Goal: Transaction & Acquisition: Purchase product/service

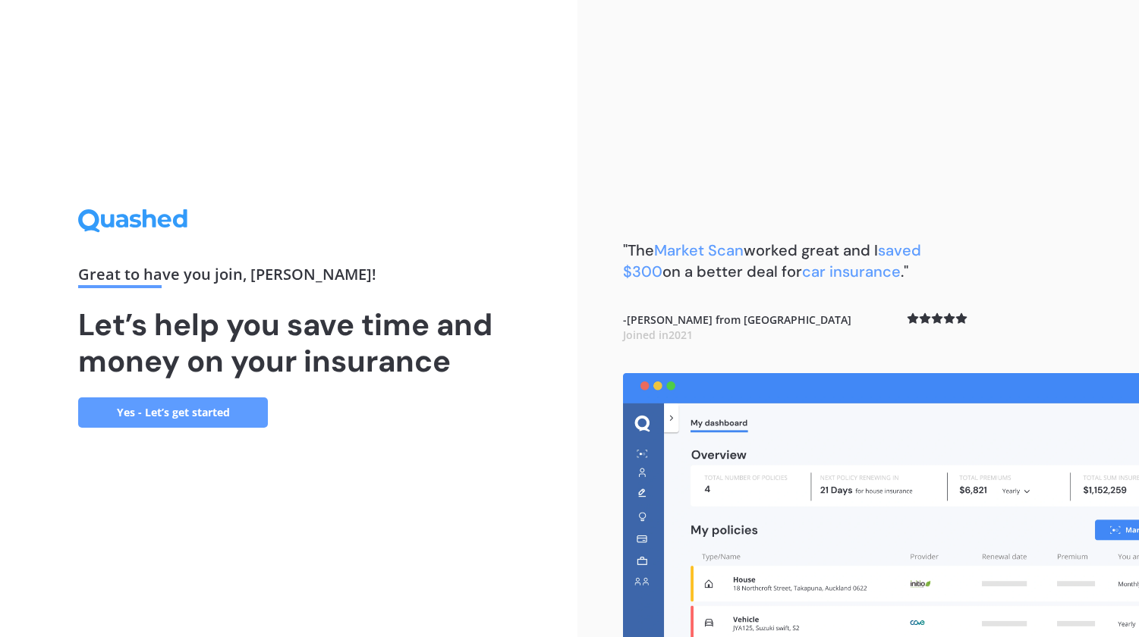
click at [172, 413] on link "Yes - Let’s get started" at bounding box center [173, 413] width 190 height 30
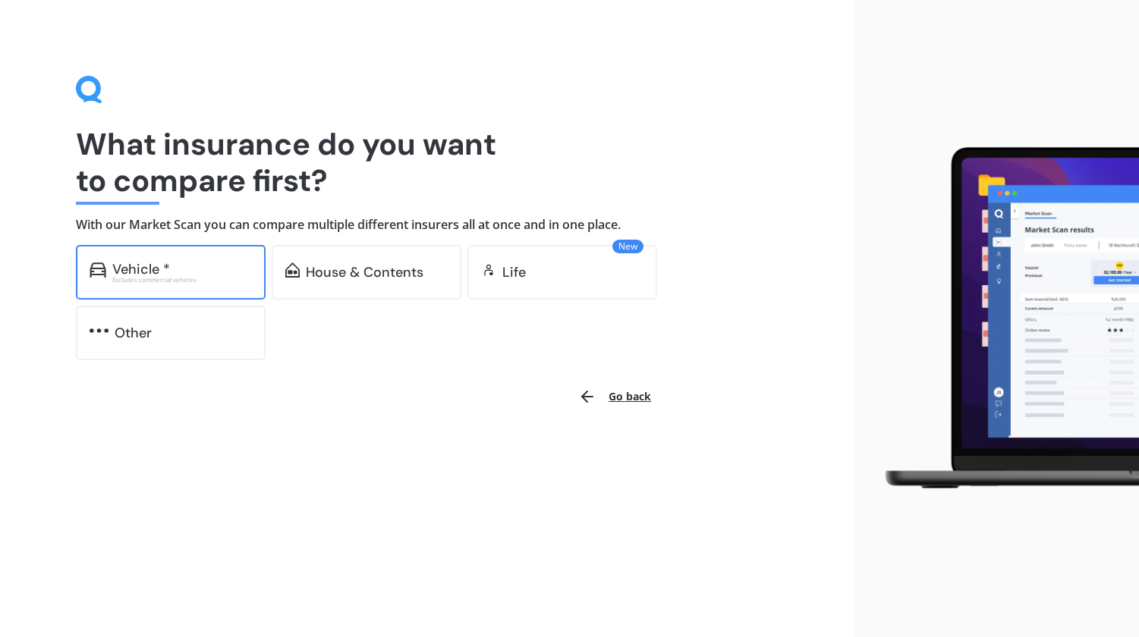
click at [143, 268] on div "Vehicle *" at bounding box center [141, 269] width 58 height 15
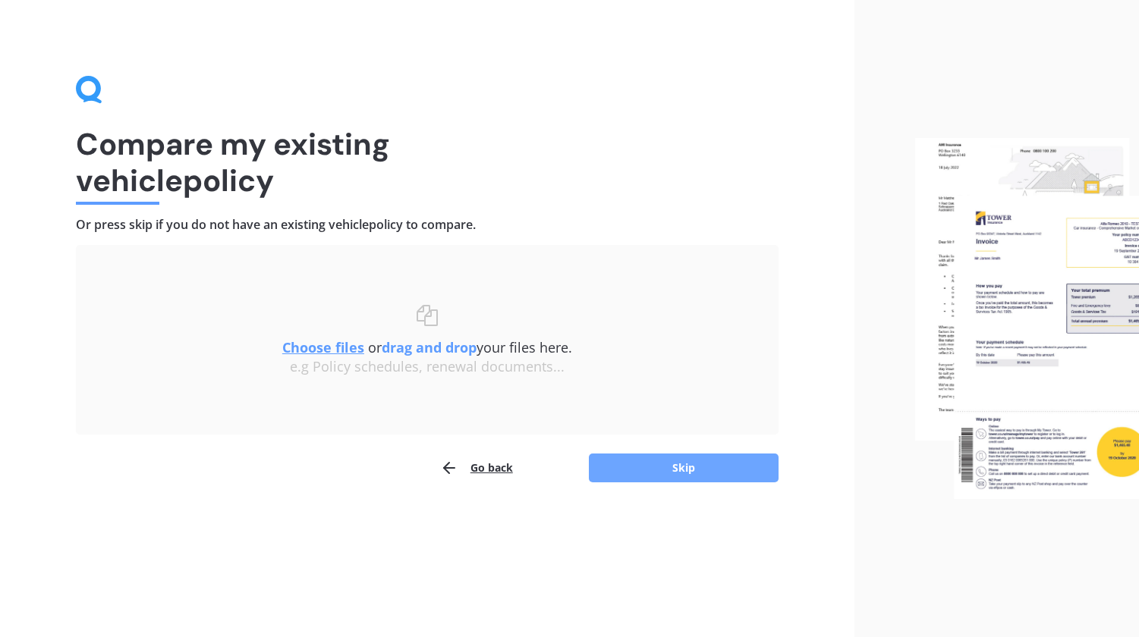
click at [703, 467] on button "Skip" at bounding box center [684, 468] width 190 height 29
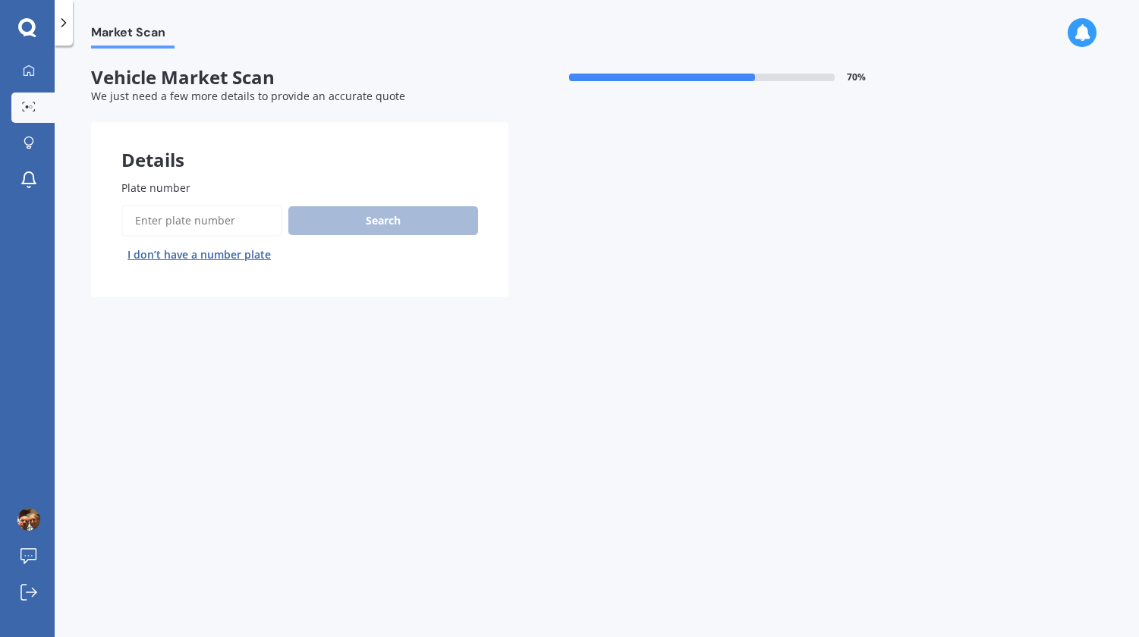
click at [180, 222] on input "Plate number" at bounding box center [201, 221] width 161 height 32
type input "QUA46"
click at [345, 220] on button "Search" at bounding box center [383, 220] width 190 height 29
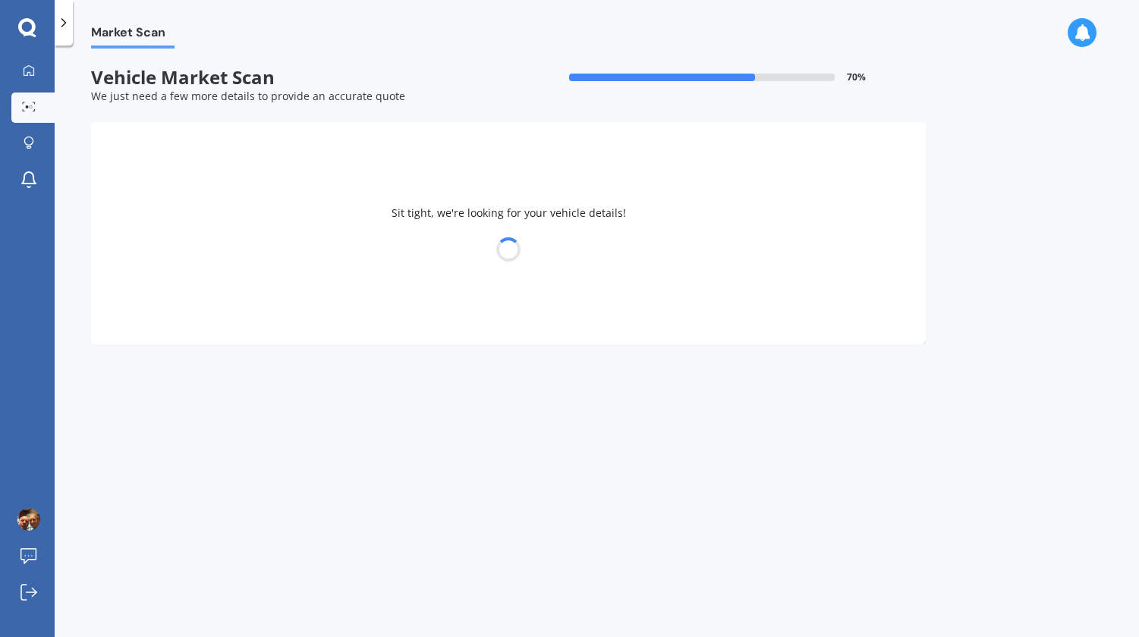
select select "MITSUBISHI"
select select "MIRAGE"
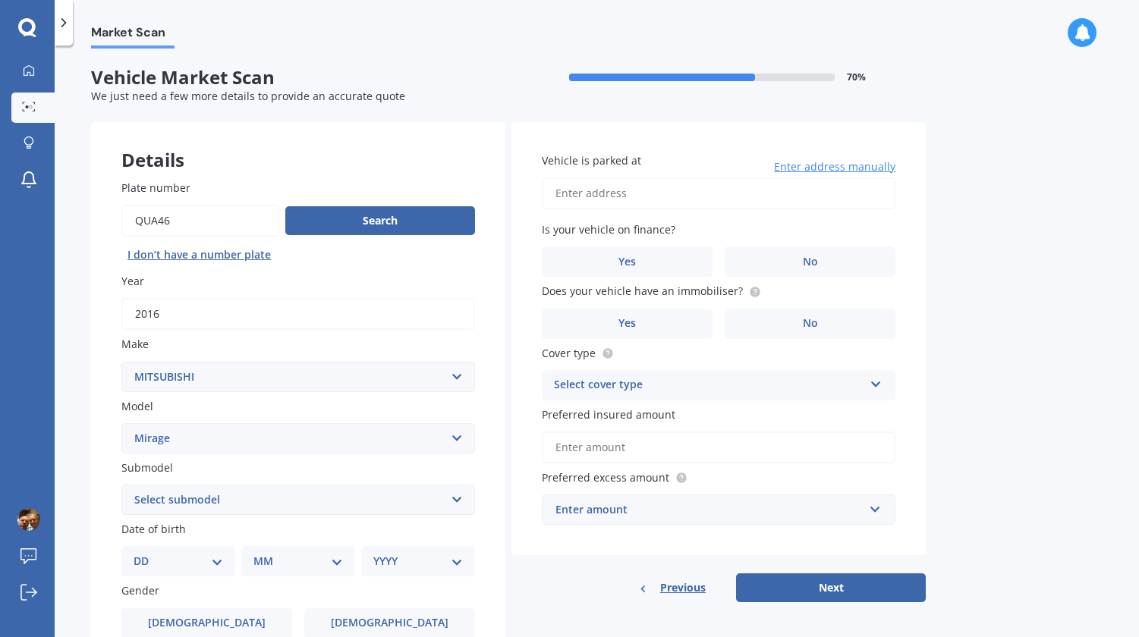
click at [457, 500] on select "Select submodel (All other) Asti 1.5 Litre Dingo 1.8 Litre GLX GSR Spacewagon X…" at bounding box center [298, 500] width 354 height 30
select select "GLX"
click at [121, 486] on select "Select submodel (All other) Asti 1.5 Litre Dingo 1.8 Litre GLX GSR Spacewagon X…" at bounding box center [298, 500] width 354 height 30
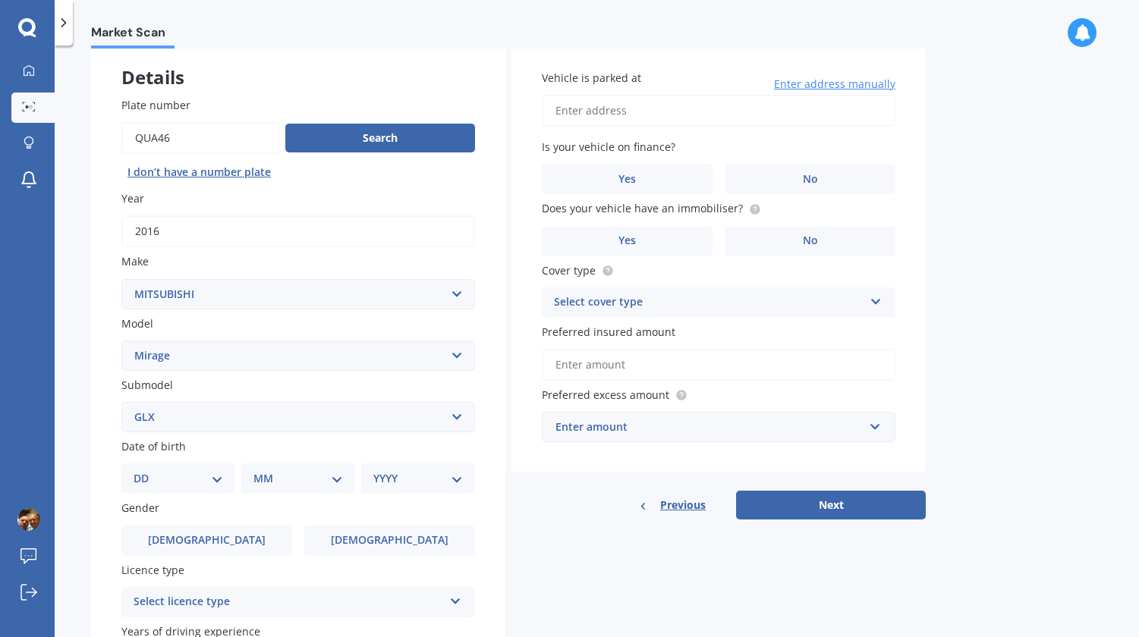
scroll to position [228, 0]
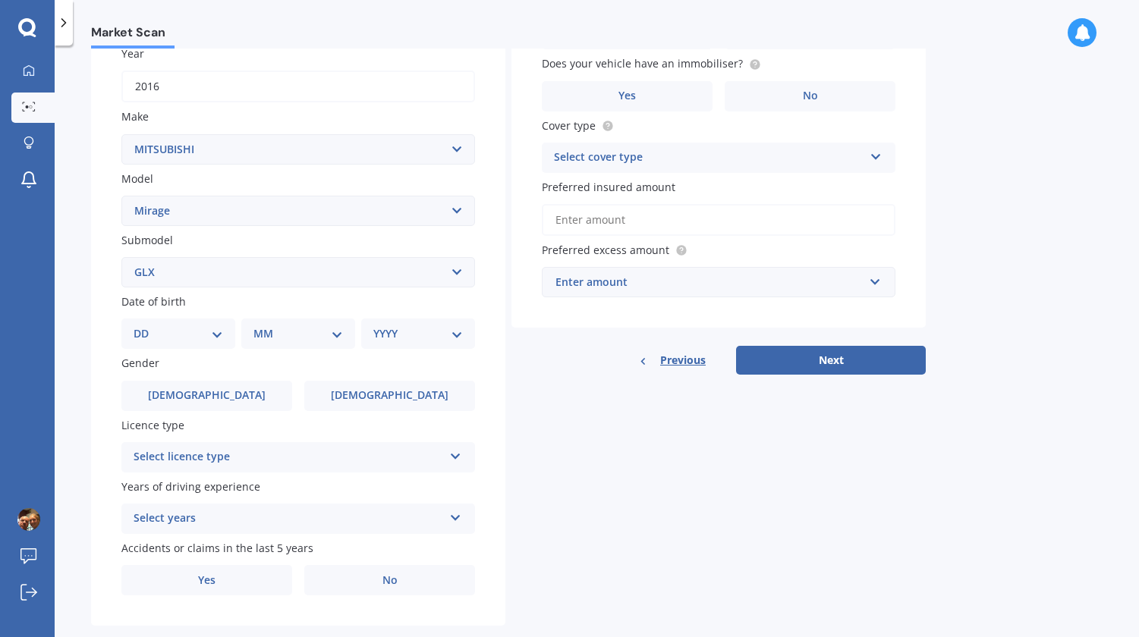
click at [216, 338] on select "DD 01 02 03 04 05 06 07 08 09 10 11 12 13 14 15 16 17 18 19 20 21 22 23 24 25 2…" at bounding box center [179, 333] width 90 height 17
select select "18"
click at [146, 328] on select "DD 01 02 03 04 05 06 07 08 09 10 11 12 13 14 15 16 17 18 19 20 21 22 23 24 25 2…" at bounding box center [179, 333] width 90 height 17
click at [335, 338] on select "MM 01 02 03 04 05 06 07 08 09 10 11 12" at bounding box center [300, 333] width 83 height 17
select select "08"
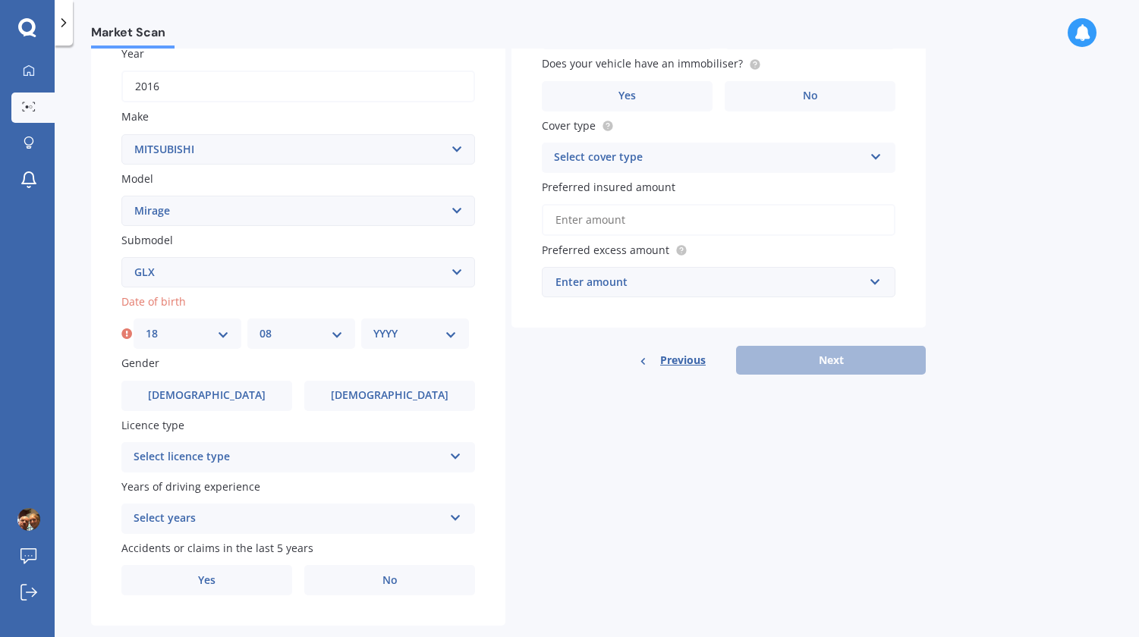
click at [259, 328] on select "MM 01 02 03 04 05 06 07 08 09 10 11 12" at bounding box center [300, 333] width 83 height 17
click at [451, 339] on select "YYYY 2025 2024 2023 2022 2021 2020 2019 2018 2017 2016 2015 2014 2013 2012 2011…" at bounding box center [414, 333] width 83 height 17
select select "1960"
click at [373, 328] on select "YYYY 2025 2024 2023 2022 2021 2020 2019 2018 2017 2016 2015 2014 2013 2012 2011…" at bounding box center [414, 333] width 83 height 17
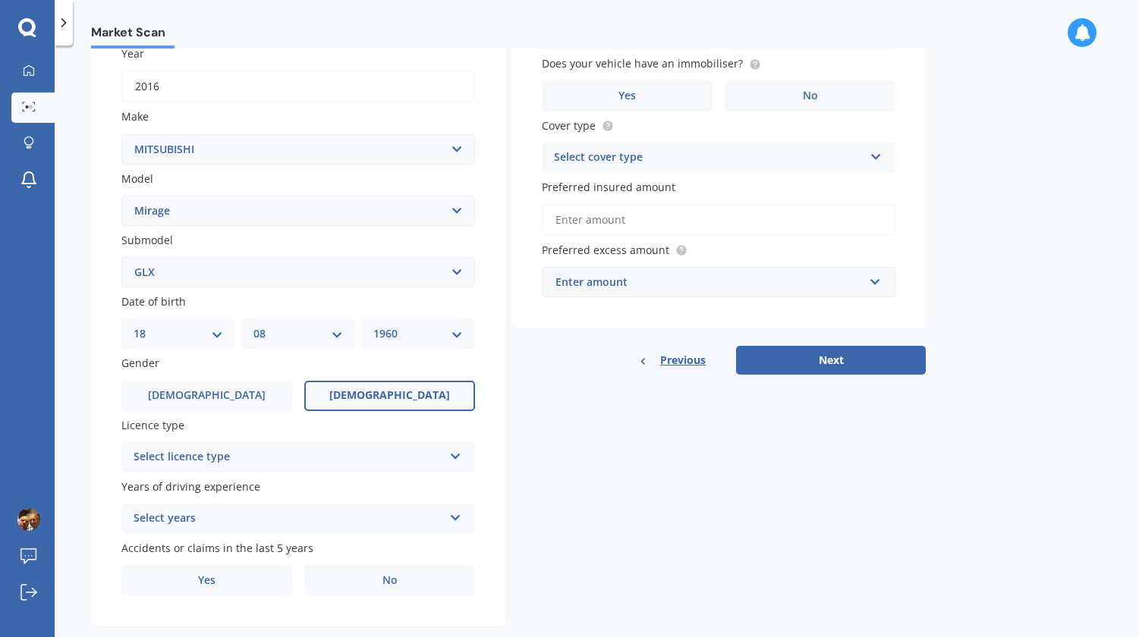
click at [373, 398] on span "Female" at bounding box center [389, 395] width 121 height 13
click at [0, 0] on input "Female" at bounding box center [0, 0] width 0 height 0
click at [453, 455] on icon at bounding box center [455, 453] width 13 height 11
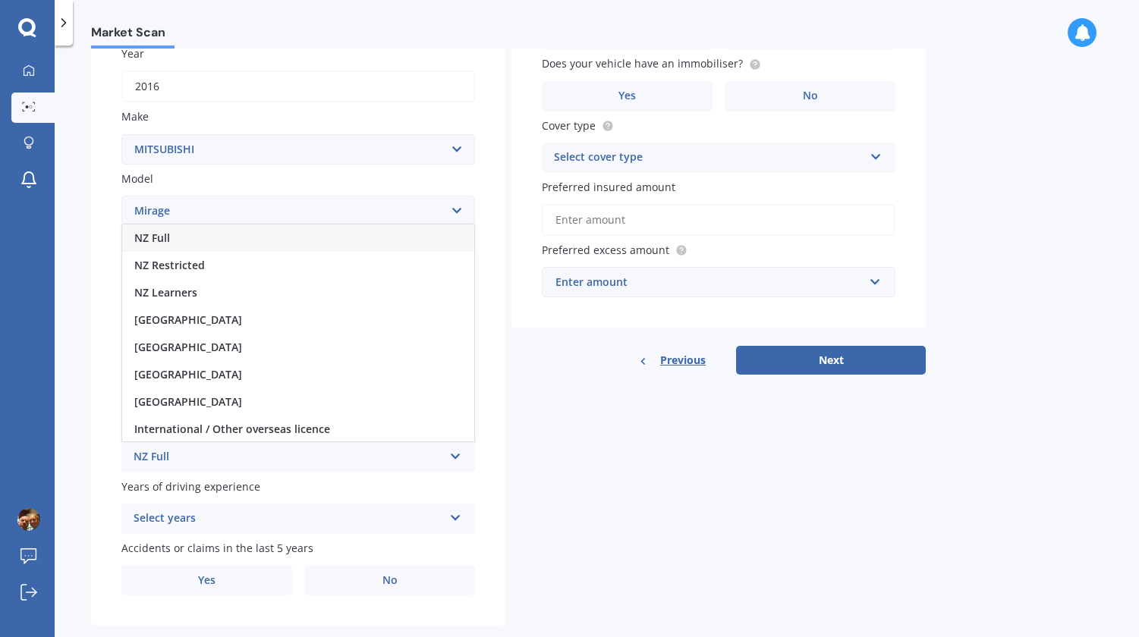
click at [380, 237] on div "NZ Full" at bounding box center [298, 238] width 352 height 27
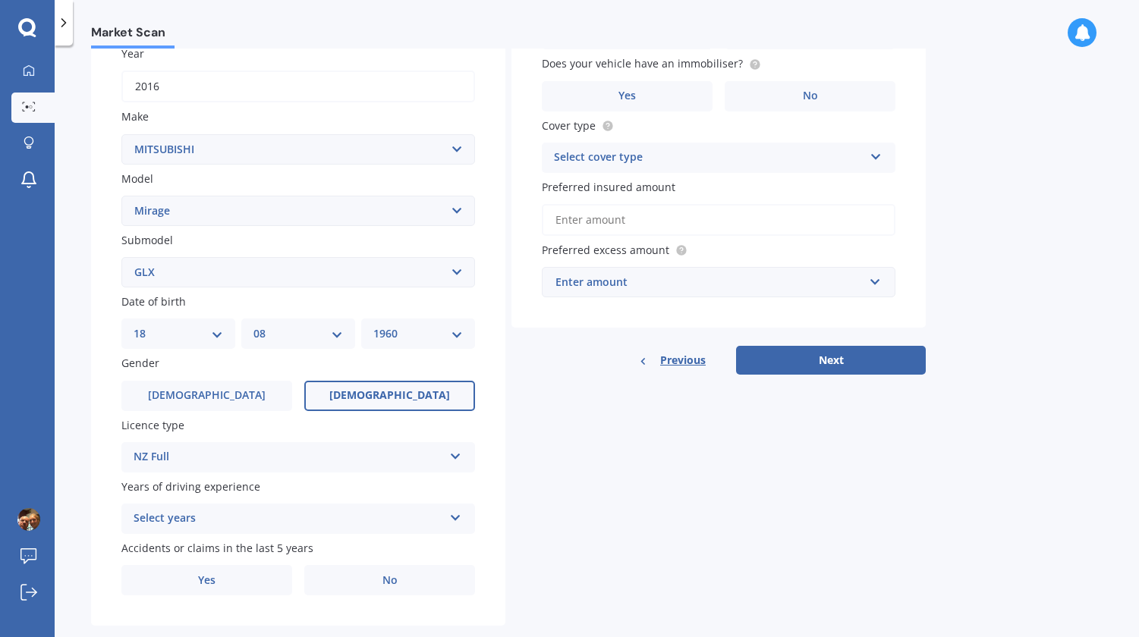
click at [455, 517] on icon at bounding box center [455, 515] width 13 height 11
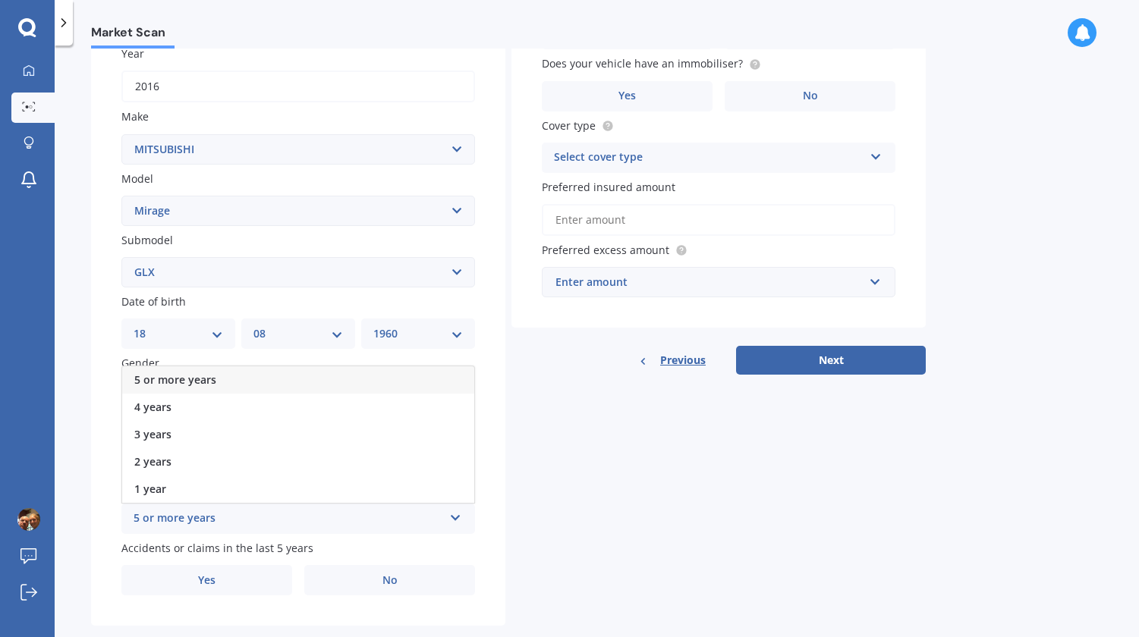
click at [318, 381] on div "5 or more years" at bounding box center [298, 379] width 352 height 27
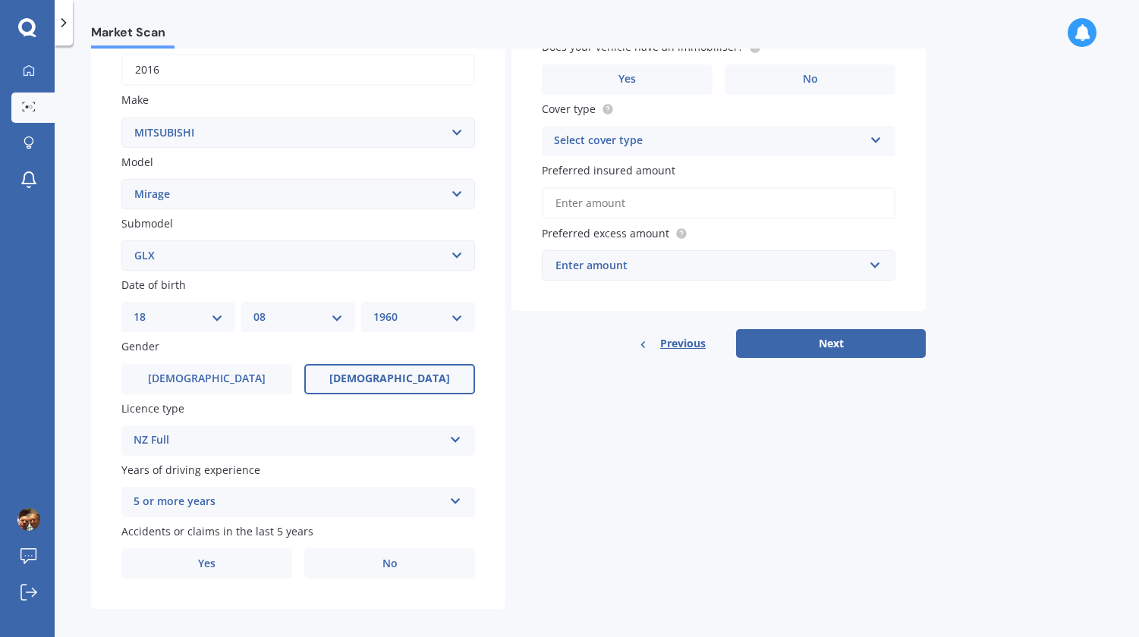
scroll to position [259, 0]
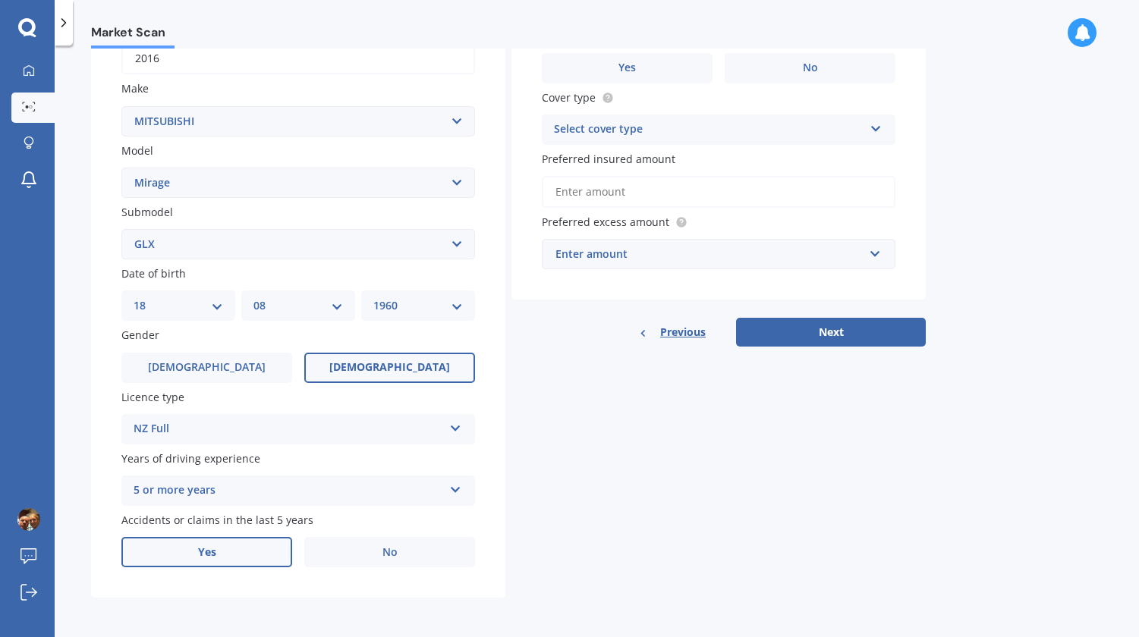
click at [219, 551] on label "Yes" at bounding box center [206, 552] width 171 height 30
click at [0, 0] on input "Yes" at bounding box center [0, 0] width 0 height 0
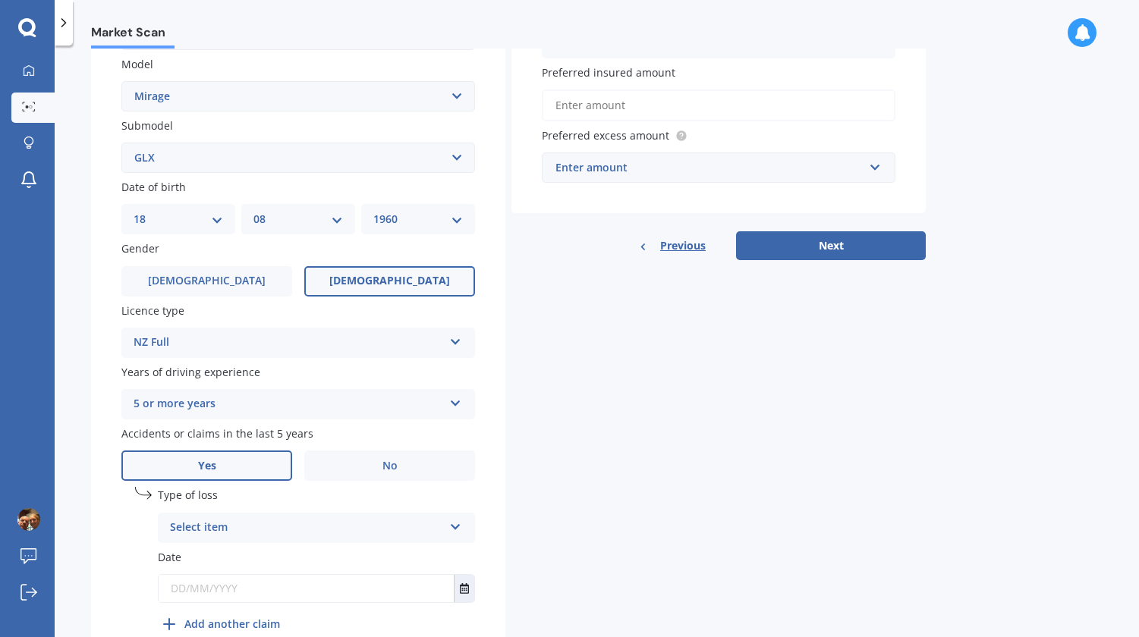
scroll to position [411, 0]
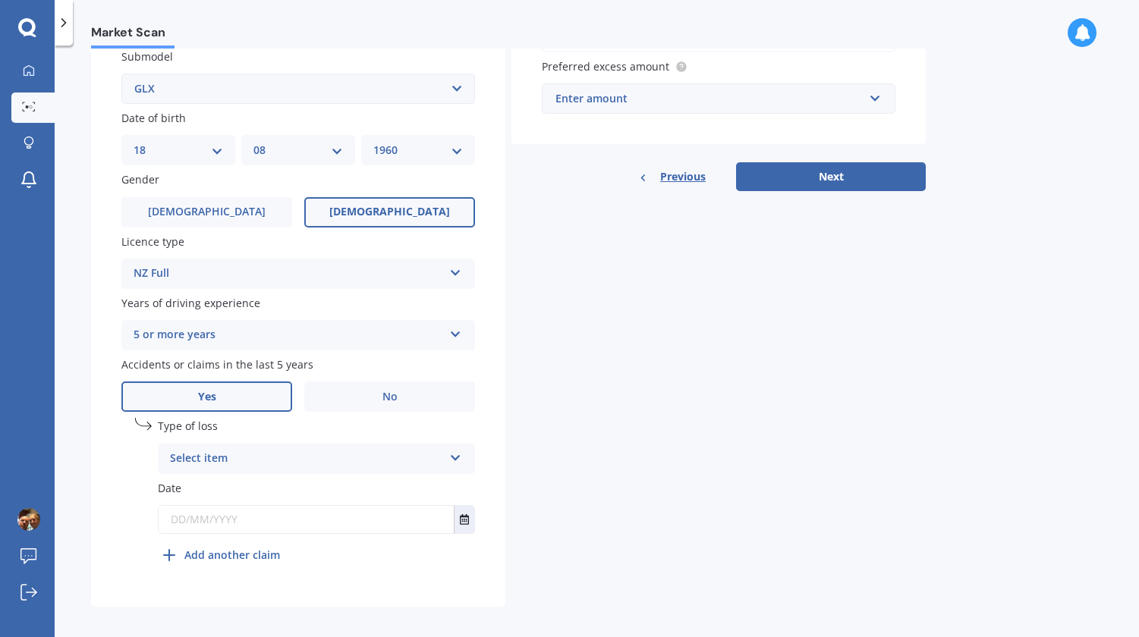
click at [455, 461] on icon at bounding box center [455, 455] width 13 height 11
click at [408, 486] on div "At fault accident" at bounding box center [317, 488] width 316 height 27
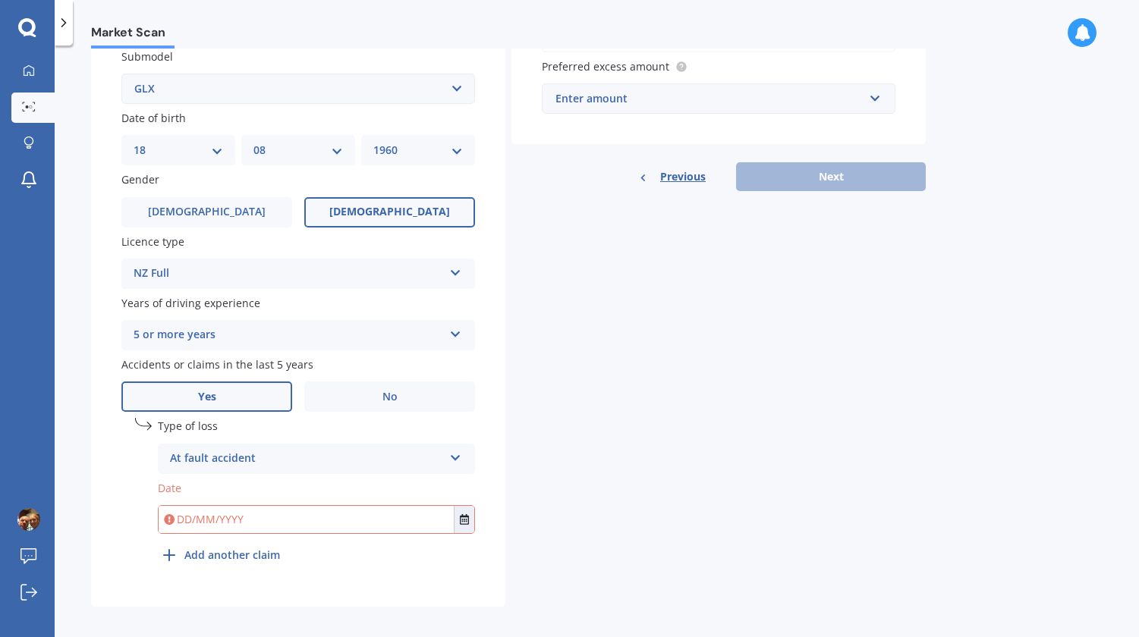
click at [299, 526] on input "text" at bounding box center [306, 519] width 295 height 27
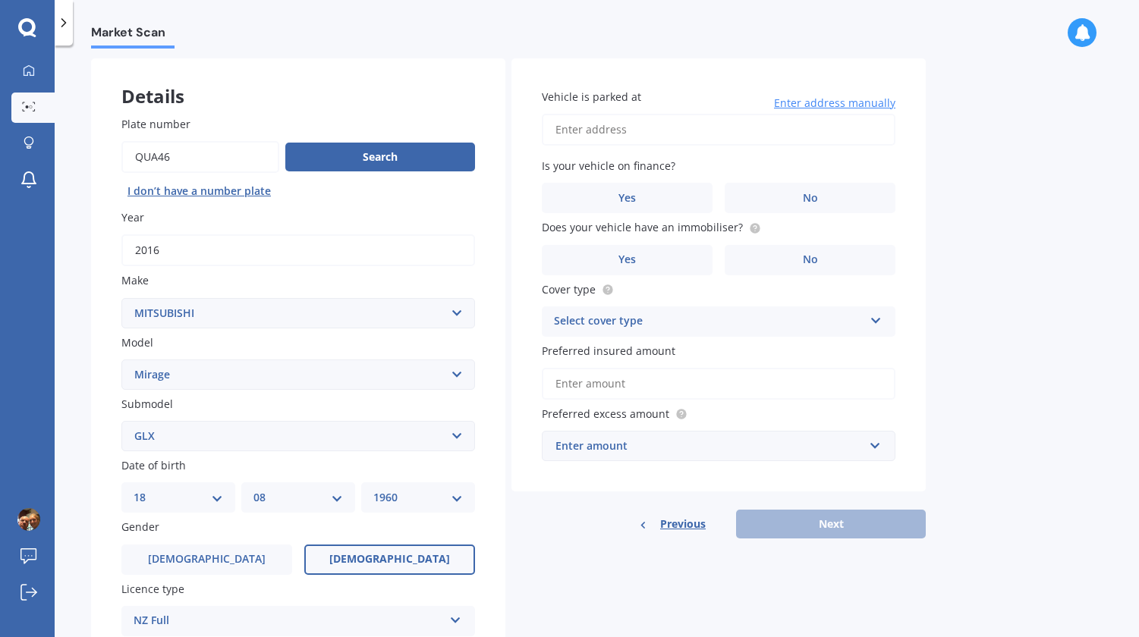
scroll to position [0, 0]
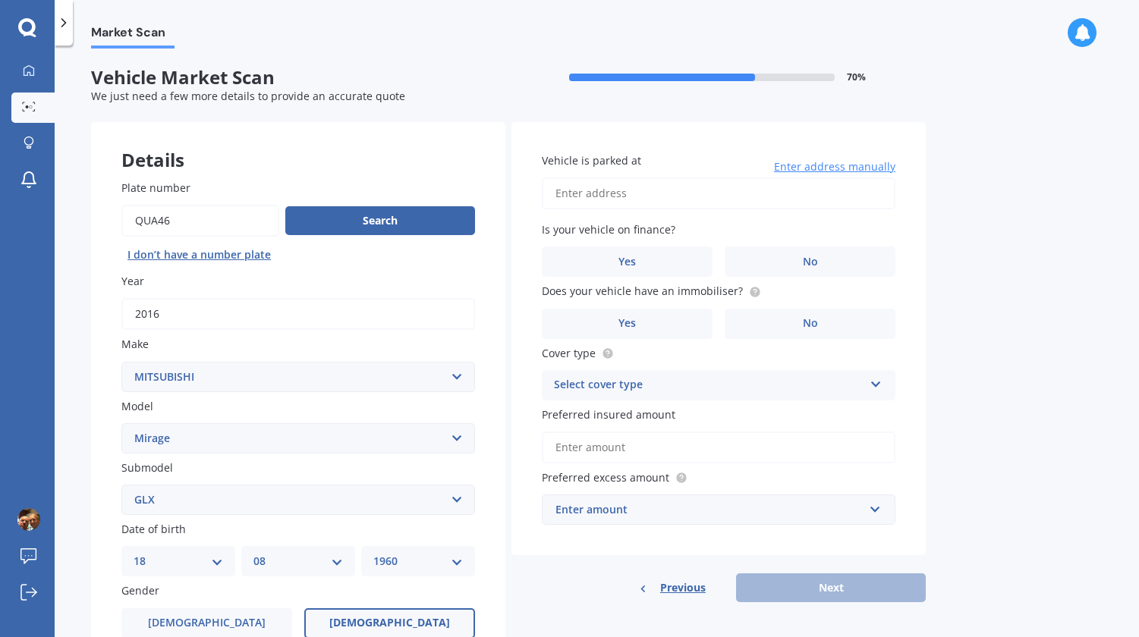
type input "05/05/2025"
click at [588, 194] on input "Vehicle is parked at" at bounding box center [719, 194] width 354 height 32
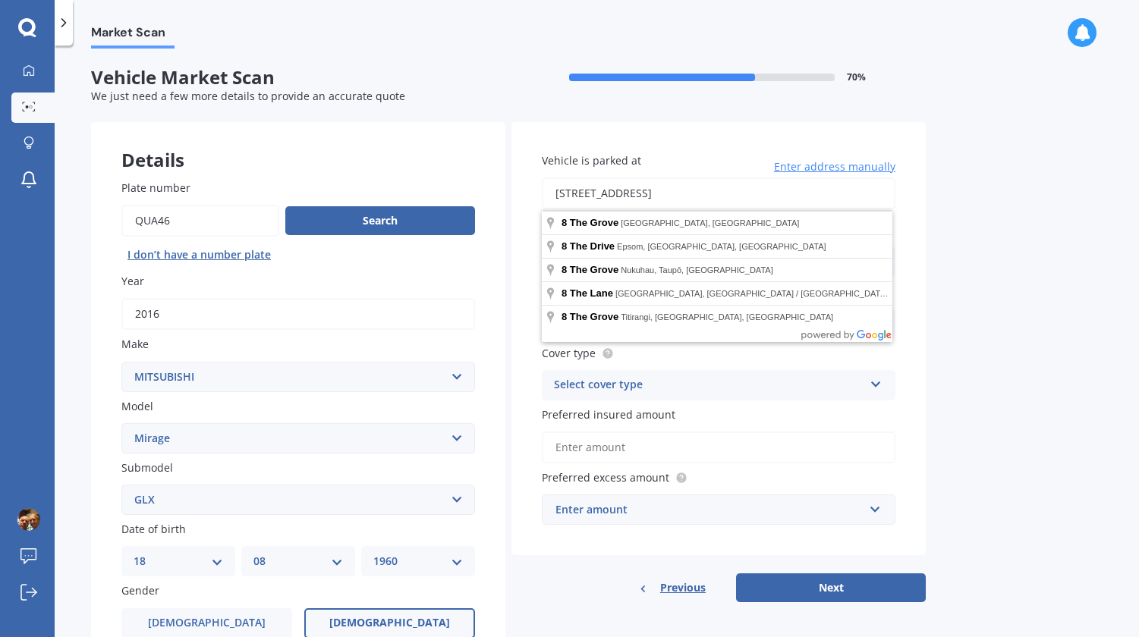
type input "8 The Grove, Titirangi, Auckland 0604"
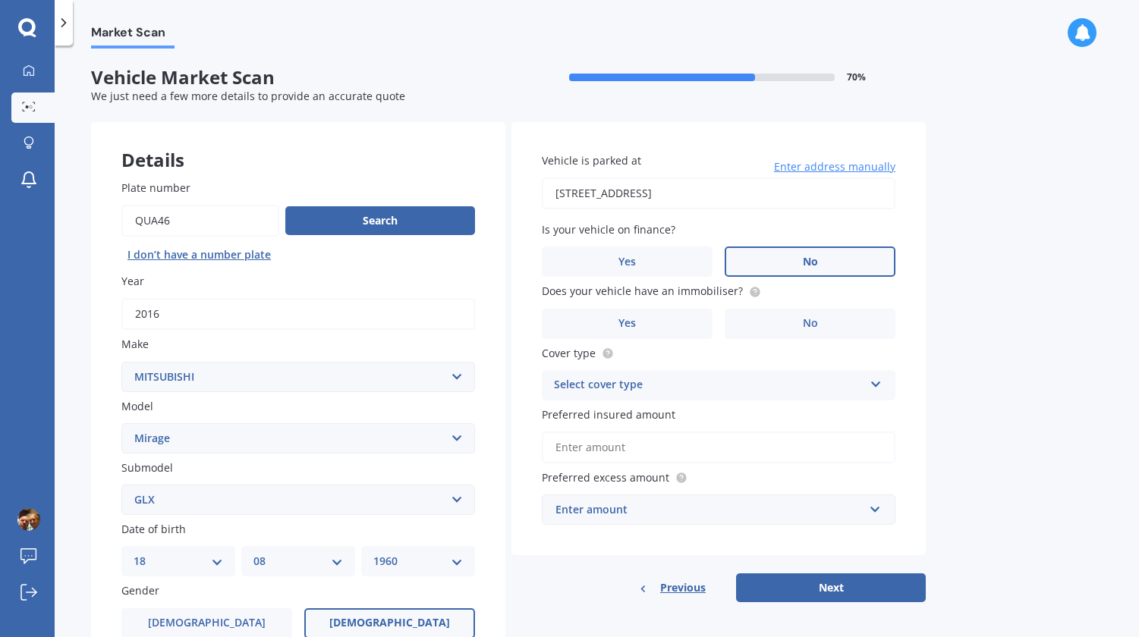
click at [796, 261] on label "No" at bounding box center [810, 262] width 171 height 30
click at [0, 0] on input "No" at bounding box center [0, 0] width 0 height 0
click at [618, 323] on span "Yes" at bounding box center [627, 323] width 18 height 13
click at [0, 0] on input "Yes" at bounding box center [0, 0] width 0 height 0
click at [876, 384] on icon at bounding box center [875, 381] width 13 height 11
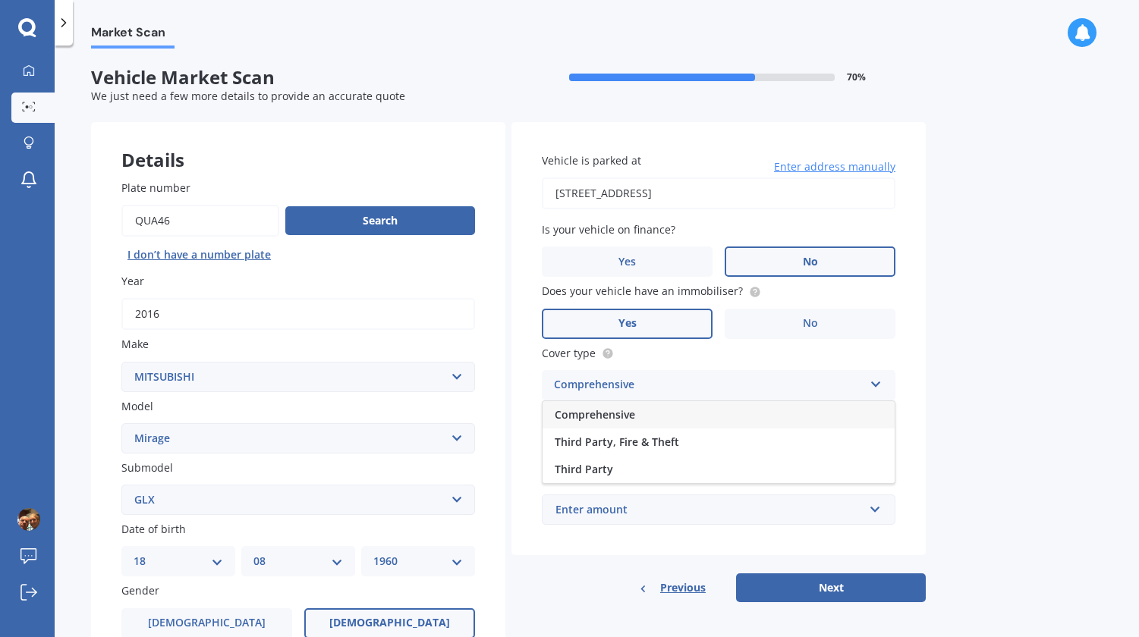
click at [847, 417] on div "Comprehensive" at bounding box center [718, 414] width 352 height 27
click at [816, 452] on input "Preferred insured amount" at bounding box center [719, 448] width 354 height 32
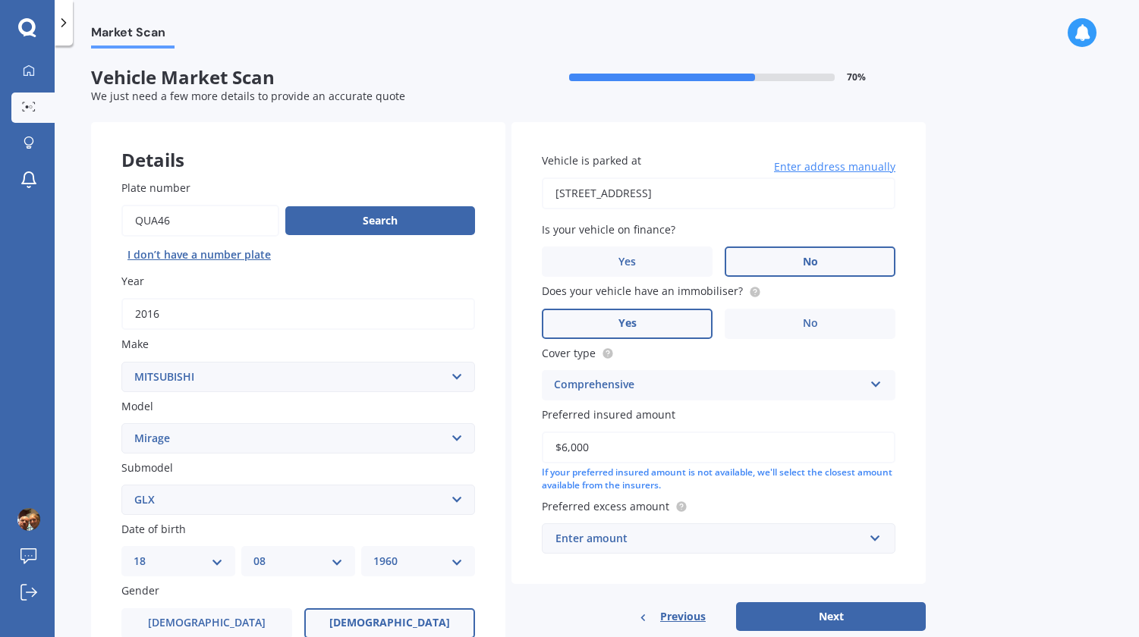
type input "$6,000"
click at [875, 542] on input "text" at bounding box center [713, 538] width 340 height 29
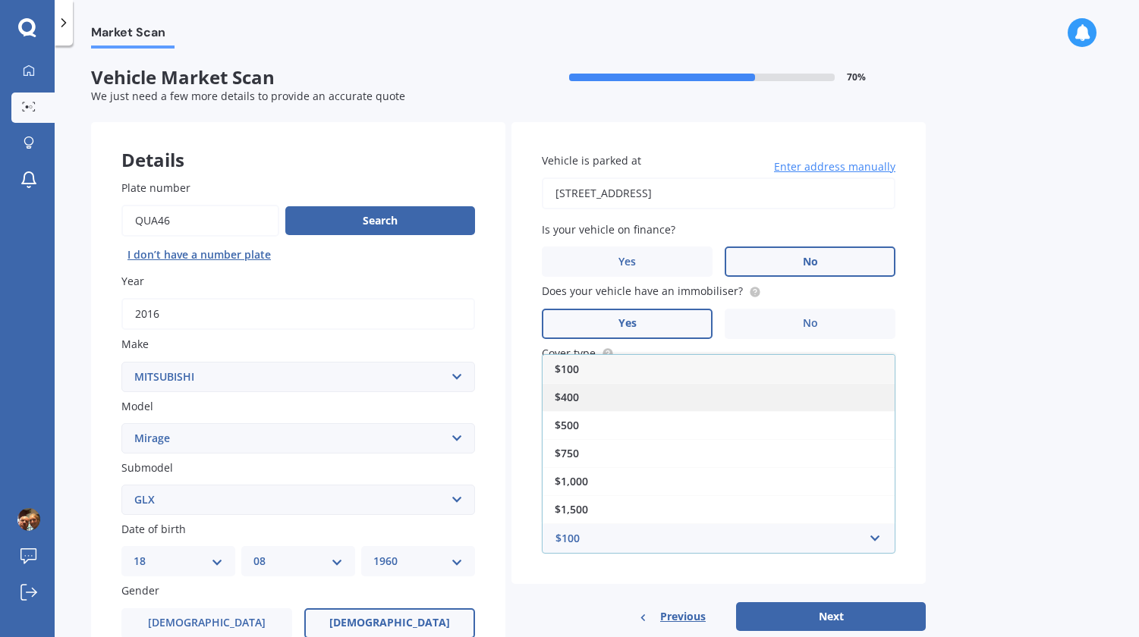
click at [854, 393] on div "$400" at bounding box center [718, 397] width 352 height 28
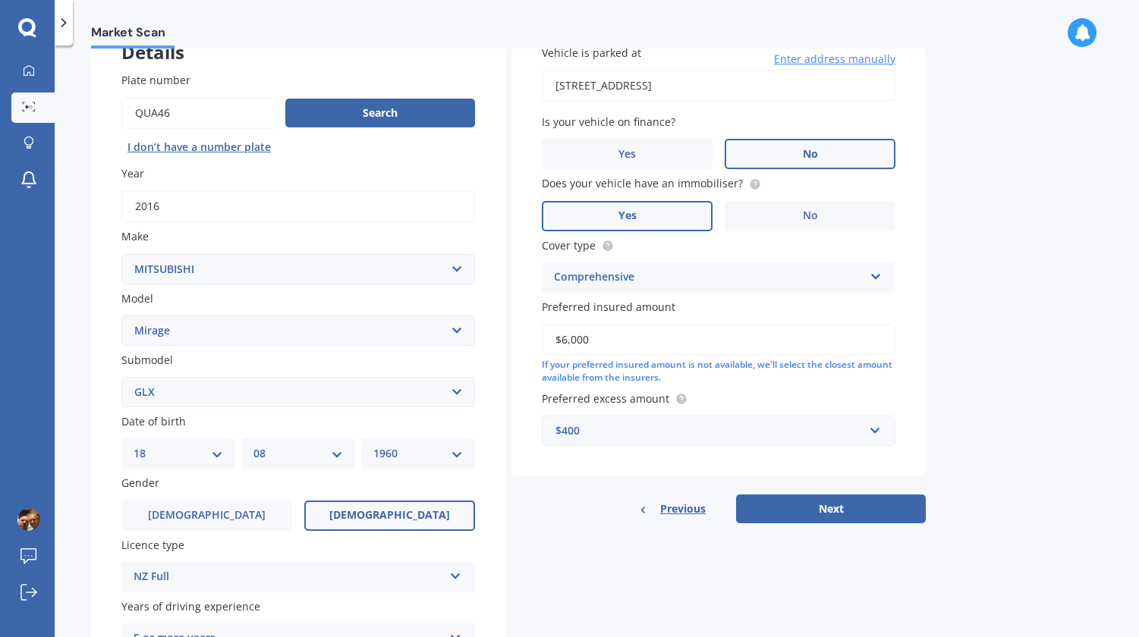
scroll to position [152, 0]
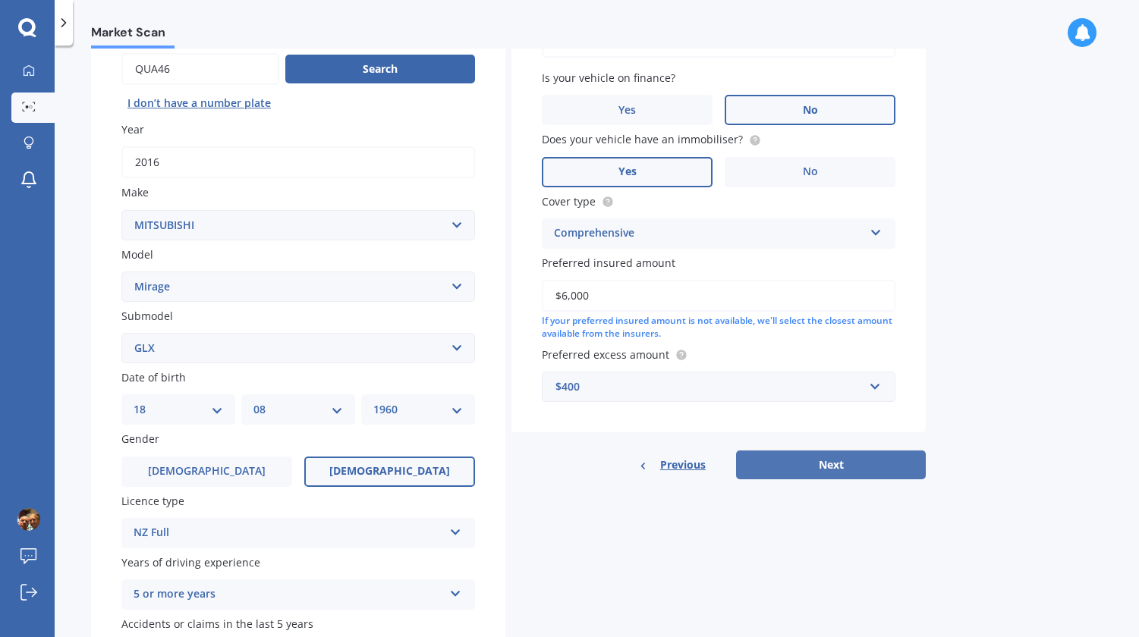
click at [850, 465] on button "Next" at bounding box center [831, 465] width 190 height 29
select select "18"
select select "08"
select select "1960"
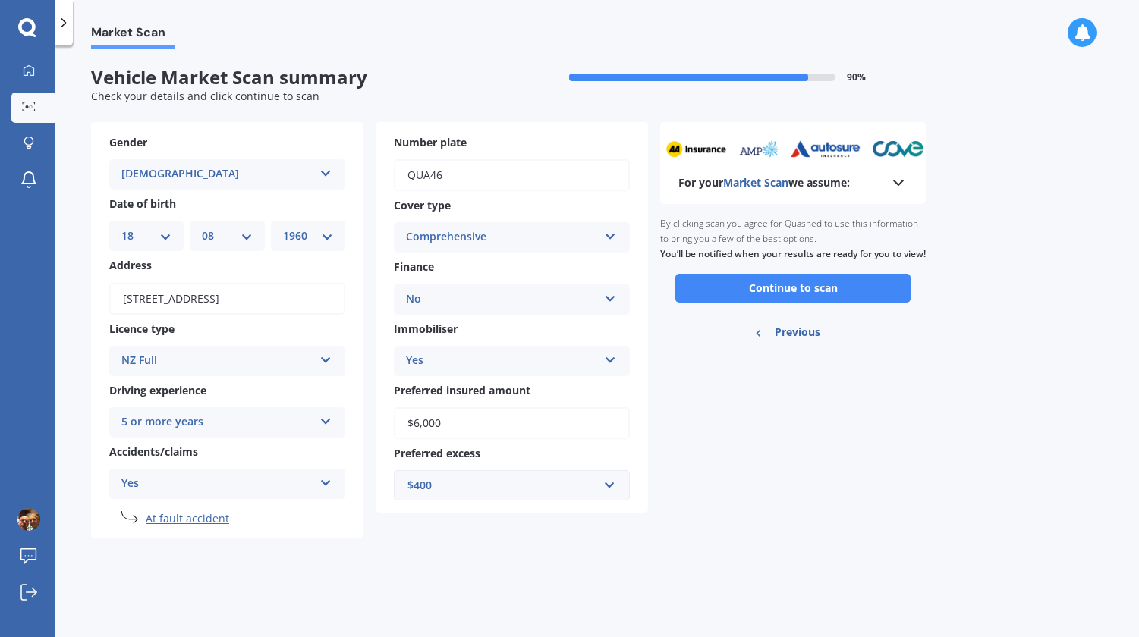
scroll to position [0, 0]
click at [757, 301] on button "Continue to scan" at bounding box center [792, 288] width 235 height 29
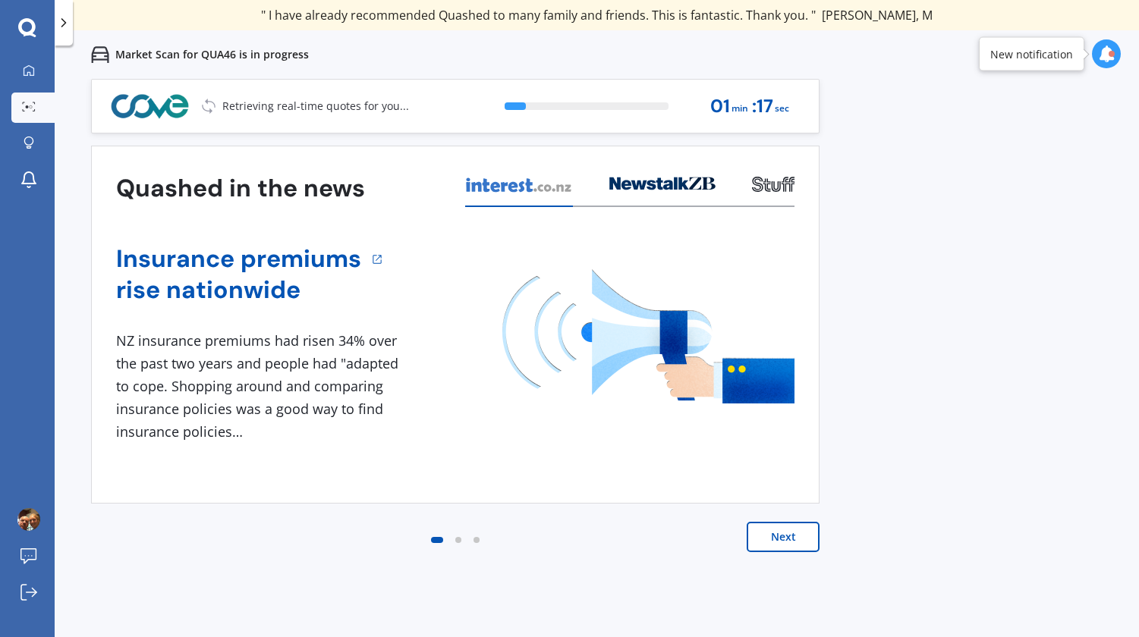
click at [794, 536] on button "Next" at bounding box center [783, 537] width 73 height 30
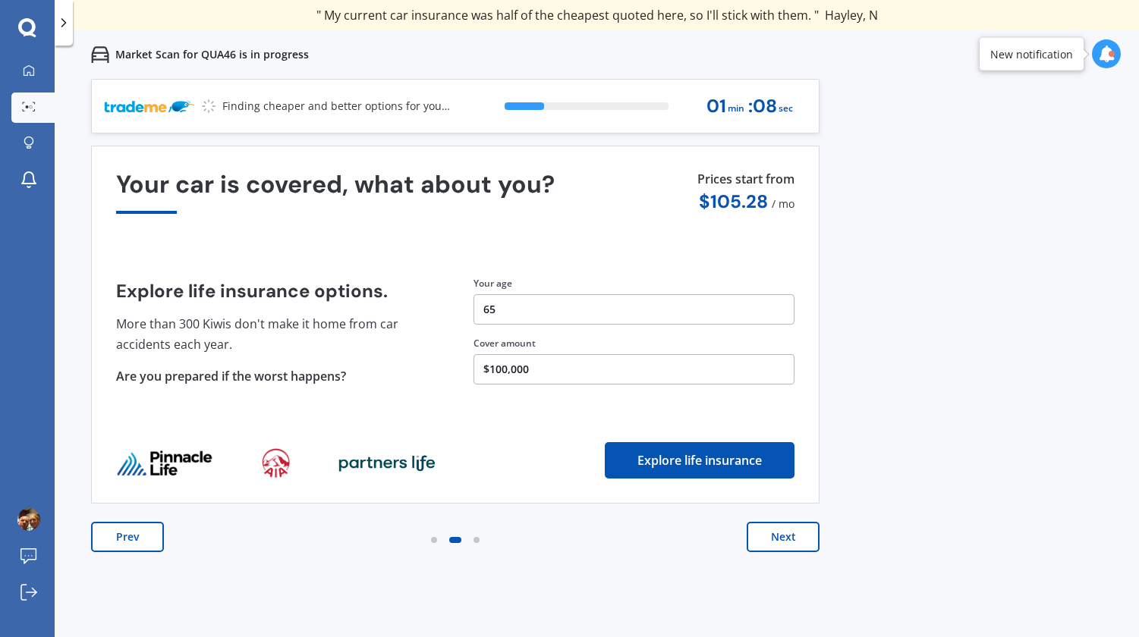
click at [797, 546] on button "Next" at bounding box center [783, 537] width 73 height 30
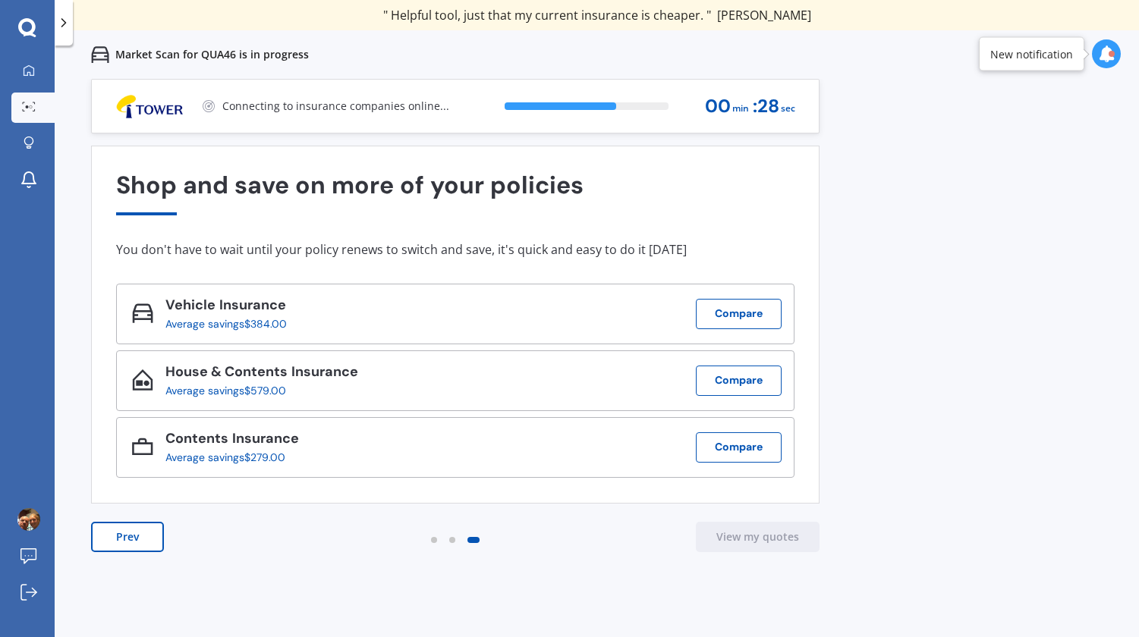
drag, startPoint x: 1110, startPoint y: 52, endPoint x: 949, endPoint y: 548, distance: 521.6
click at [949, 548] on div "Previous 60,000+ Kiwis have signed up to shop and save on insurance with us " H…" at bounding box center [597, 397] width 1084 height 637
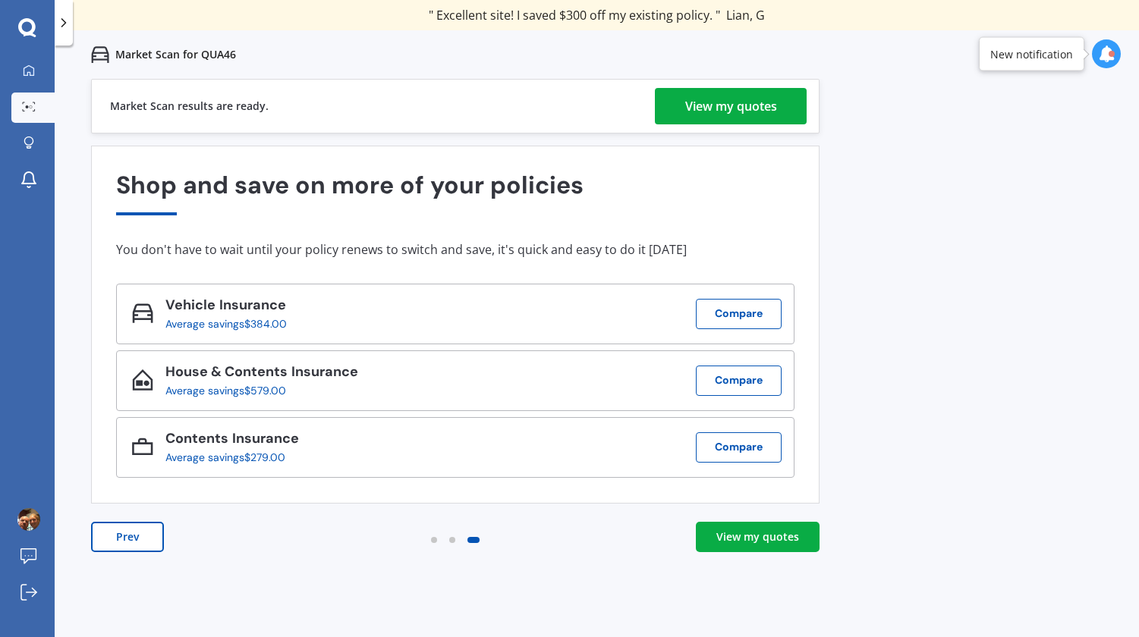
click at [717, 106] on div "View my quotes" at bounding box center [731, 106] width 92 height 36
